Goal: Check status: Check status

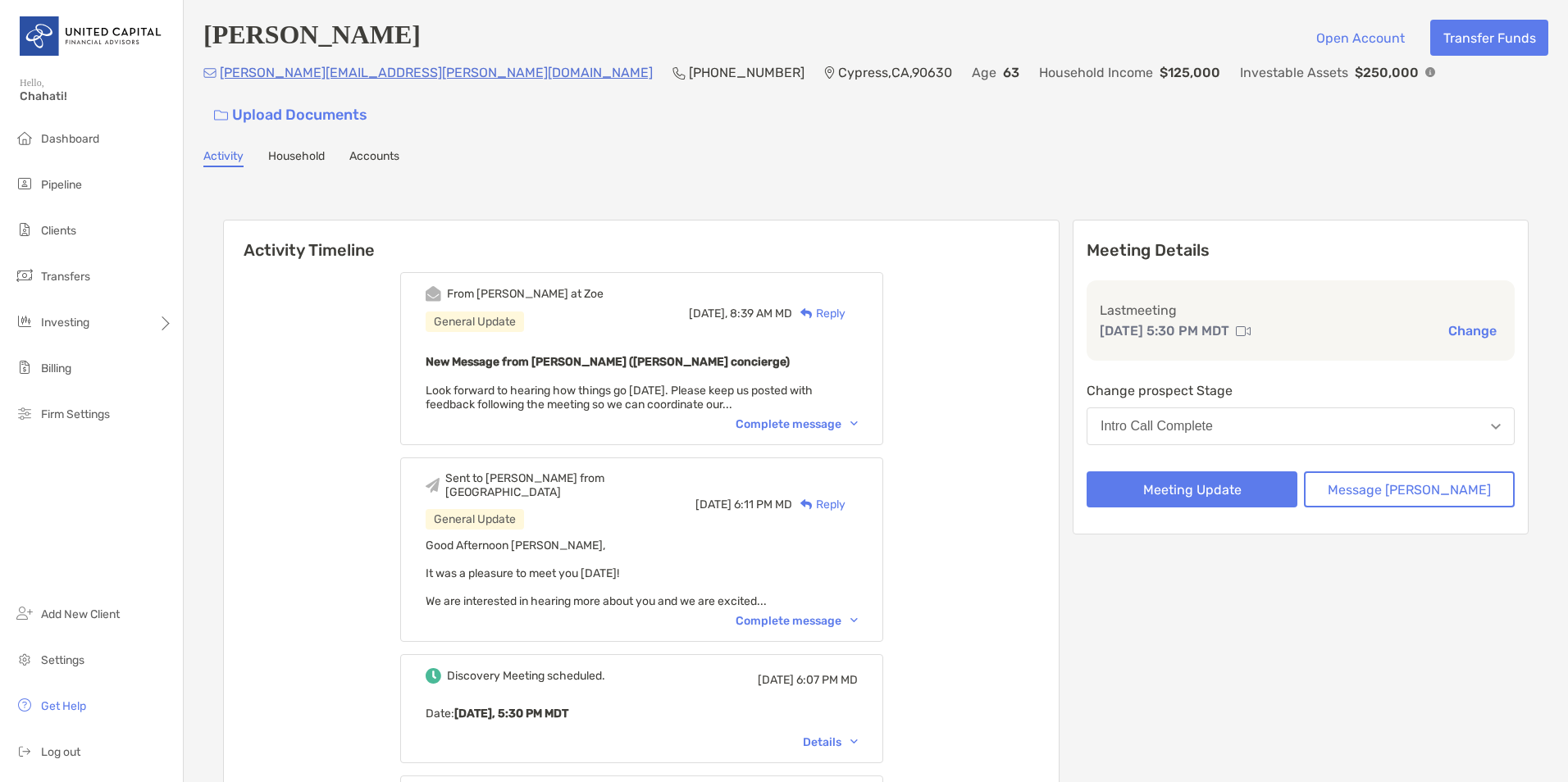
click at [293, 150] on link "Household" at bounding box center [295, 158] width 56 height 18
